Goal: Check status: Check status

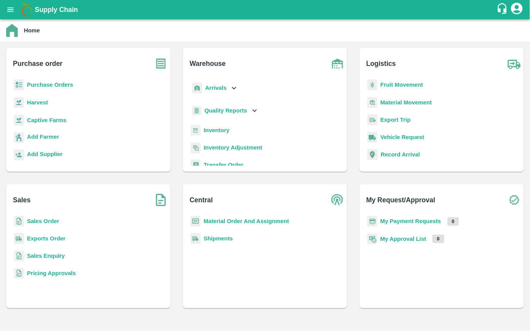
click at [35, 118] on b "Captive Farms" at bounding box center [46, 120] width 39 height 6
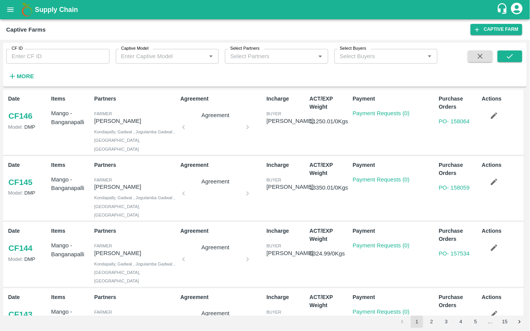
click at [25, 68] on div "More" at bounding box center [18, 73] width 36 height 19
click at [28, 77] on strong "More" at bounding box center [25, 76] width 17 height 6
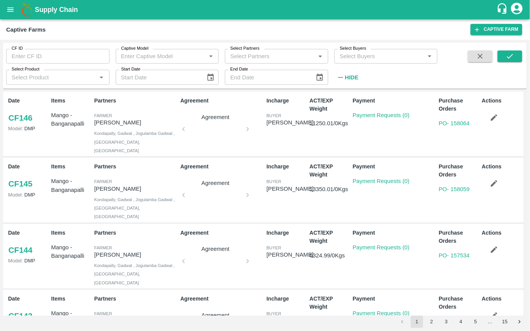
click at [22, 57] on input "CF ID" at bounding box center [57, 56] width 103 height 15
type input "89"
click at [510, 56] on icon "submit" at bounding box center [510, 56] width 8 height 8
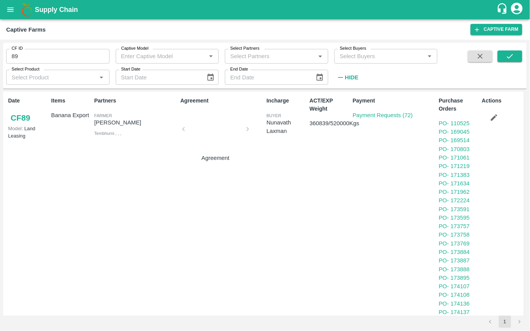
click at [20, 115] on link "CF 89" at bounding box center [20, 118] width 25 height 14
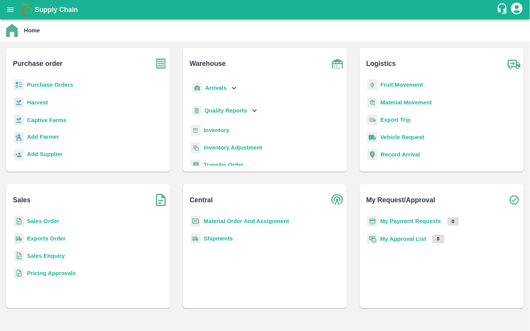
click at [40, 85] on b "Purchase Orders" at bounding box center [50, 85] width 46 height 6
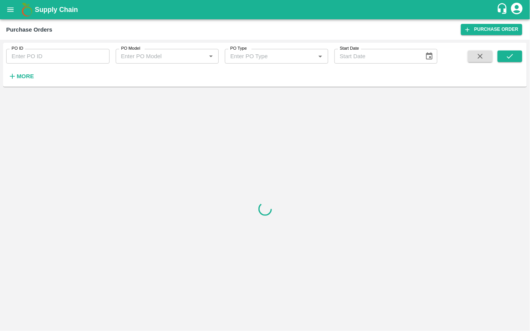
click at [26, 56] on input "PO ID" at bounding box center [57, 56] width 103 height 15
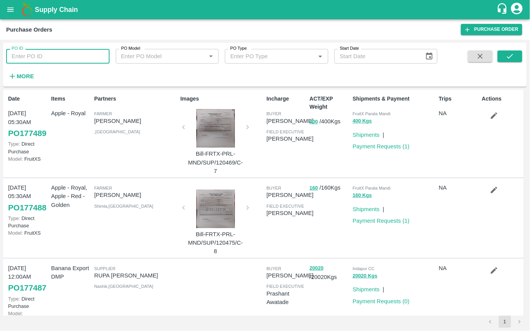
paste input "177286"
type input "177286"
click at [507, 58] on icon "submit" at bounding box center [510, 56] width 8 height 8
